Goal: Transaction & Acquisition: Purchase product/service

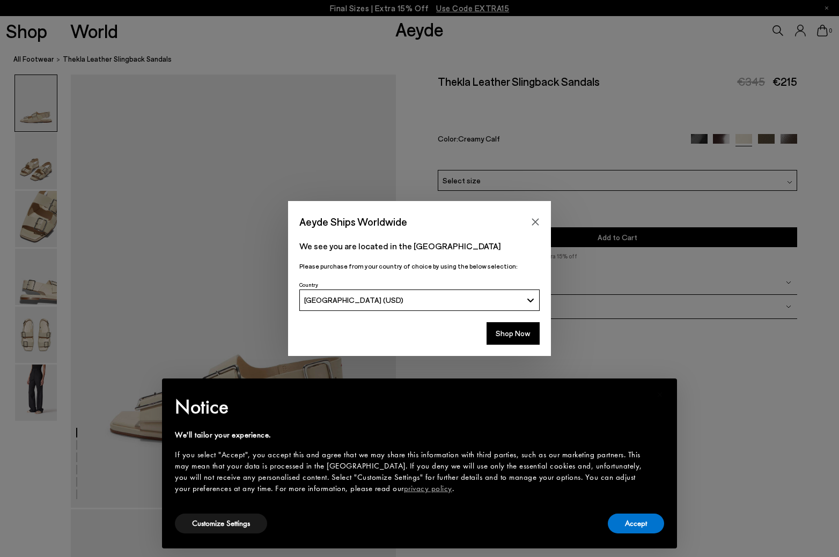
drag, startPoint x: 425, startPoint y: 91, endPoint x: 460, endPoint y: 152, distance: 70.4
click at [425, 91] on div "Aeyde Ships Worldwide We see you are located in the United States Please purcha…" at bounding box center [419, 278] width 839 height 557
click at [535, 216] on button "Close" at bounding box center [535, 222] width 16 height 16
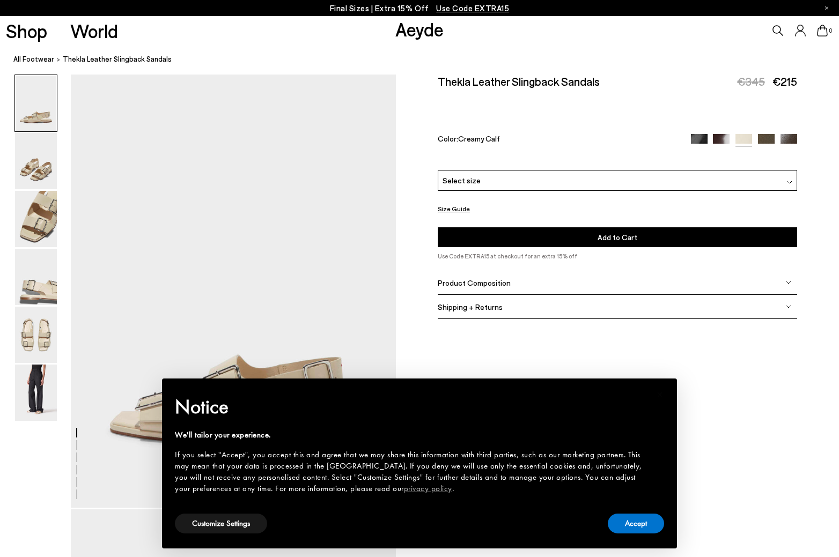
click at [423, 43] on div "Shop World Aeyde 0" at bounding box center [419, 30] width 839 height 29
click at [419, 28] on link "Aeyde" at bounding box center [419, 29] width 48 height 23
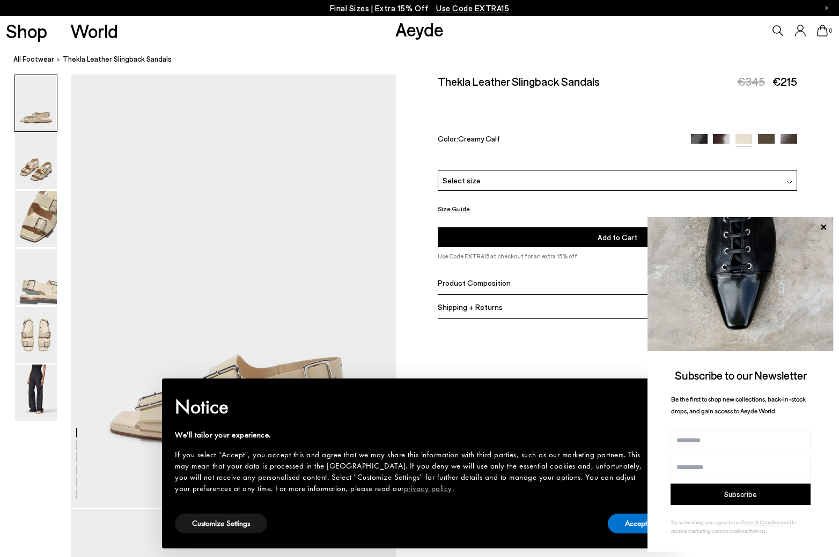
drag, startPoint x: 824, startPoint y: 225, endPoint x: 815, endPoint y: 223, distance: 9.0
click at [823, 225] on icon at bounding box center [824, 228] width 14 height 14
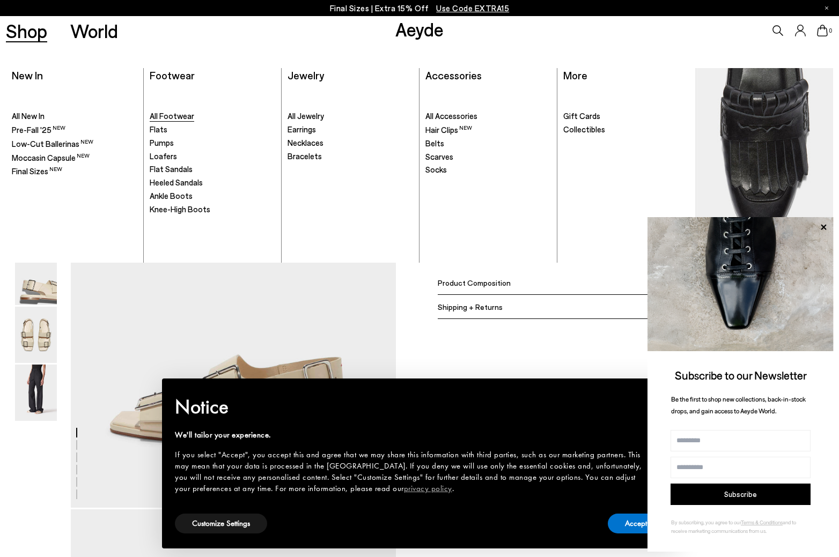
click at [162, 120] on span "All Footwear" at bounding box center [172, 116] width 45 height 10
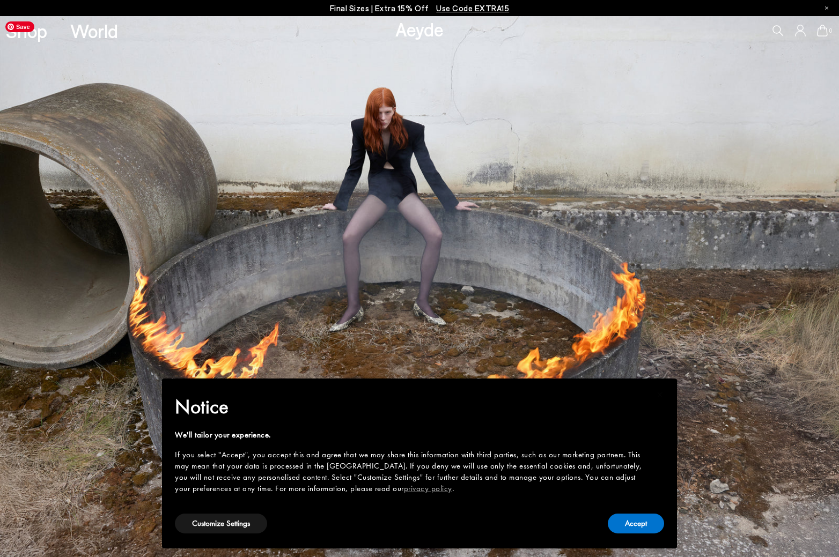
click at [398, 343] on img at bounding box center [419, 286] width 839 height 541
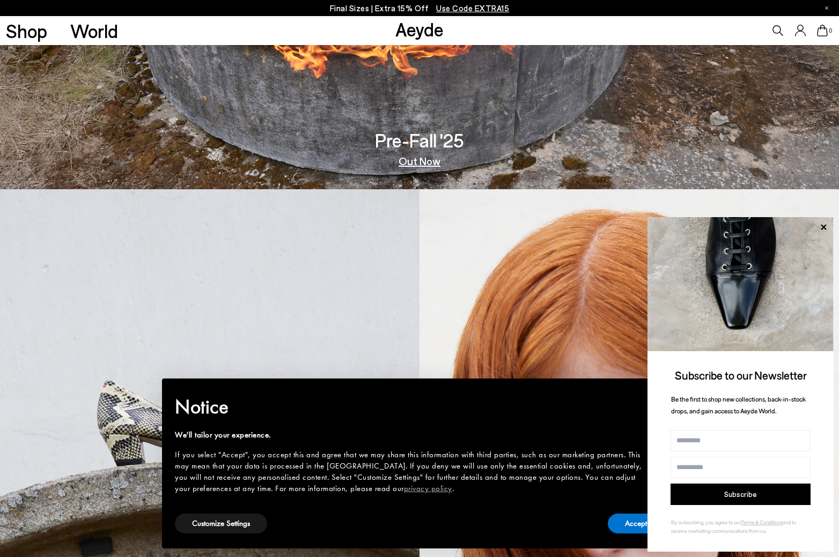
scroll to position [369, 0]
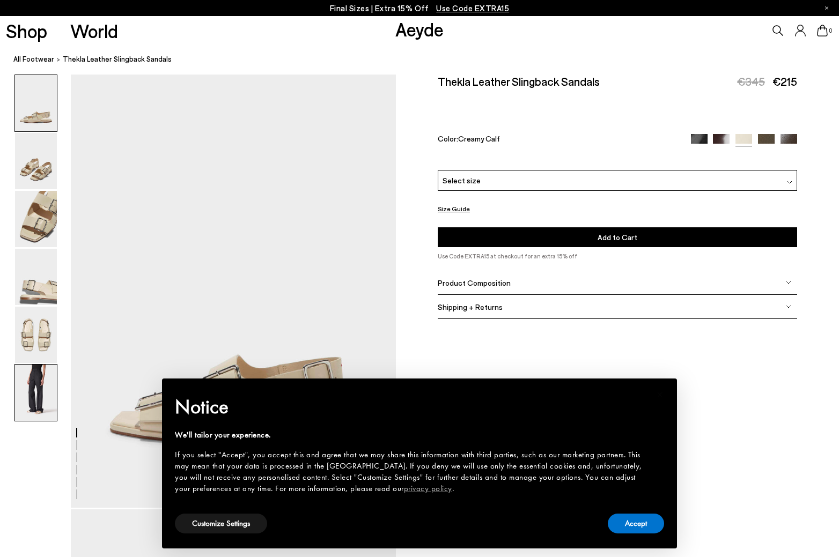
click at [30, 372] on img at bounding box center [36, 393] width 42 height 56
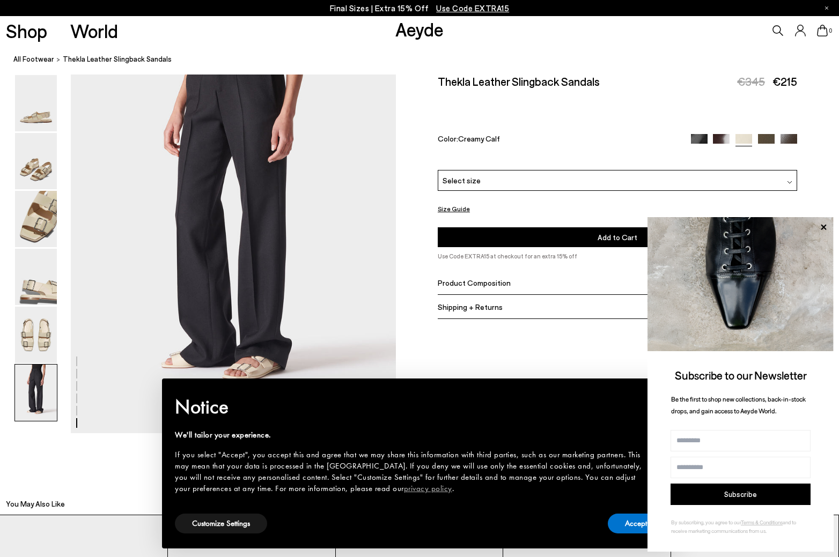
scroll to position [2250, 0]
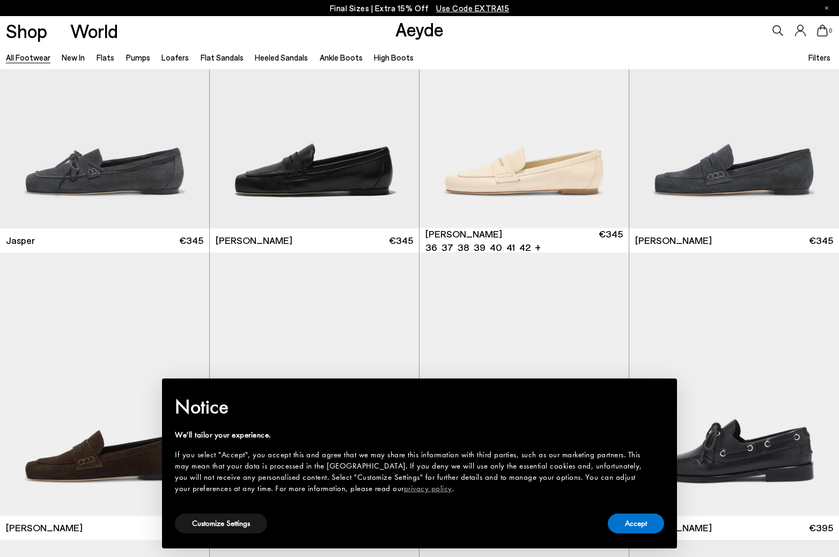
scroll to position [966, 0]
